Goal: Task Accomplishment & Management: Manage account settings

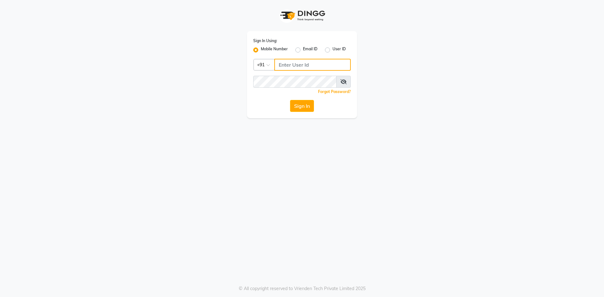
click at [302, 67] on input "Username" at bounding box center [312, 65] width 76 height 12
type input "9056341305"
click at [304, 108] on button "Sign In" at bounding box center [302, 106] width 24 height 12
click at [475, 204] on div "Sign In Using: Mobile Number Email ID User ID Country Code × [PHONE_NUMBER] Rem…" at bounding box center [302, 148] width 604 height 297
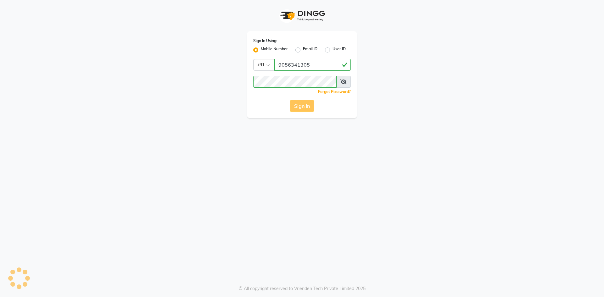
click at [308, 107] on div "Sign In" at bounding box center [301, 106] width 97 height 12
click at [307, 108] on button "Sign In" at bounding box center [302, 106] width 24 height 12
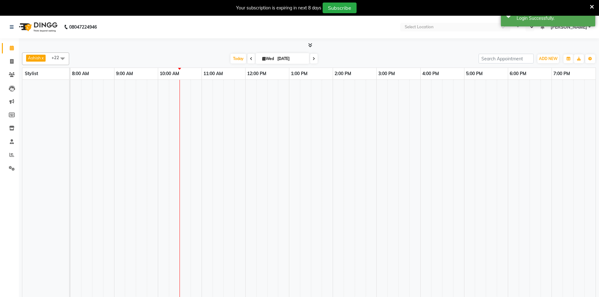
select select "en"
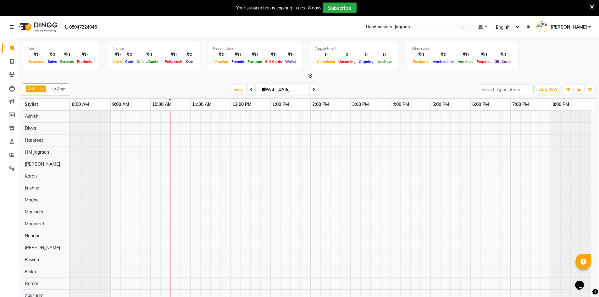
click at [593, 8] on icon at bounding box center [592, 7] width 4 height 6
